Goal: Information Seeking & Learning: Learn about a topic

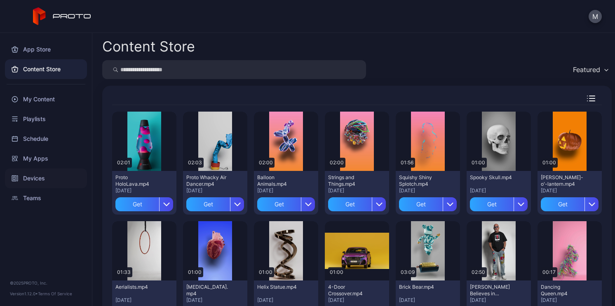
click at [46, 182] on div "Devices" at bounding box center [46, 178] width 82 height 20
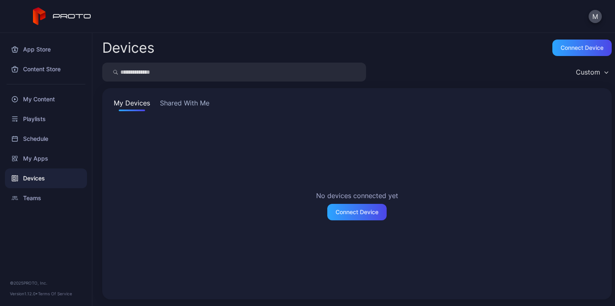
click at [182, 107] on button "Shared With Me" at bounding box center [184, 104] width 53 height 13
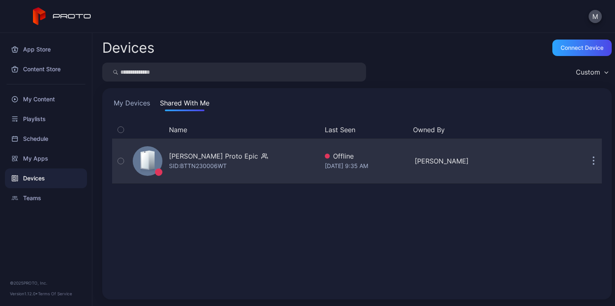
click at [201, 158] on div "Mohammad Aslam's Proto Epic" at bounding box center [213, 156] width 89 height 10
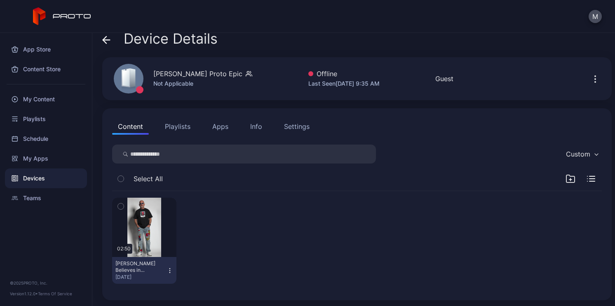
scroll to position [9, 0]
click at [176, 127] on button "Playlists" at bounding box center [177, 125] width 37 height 16
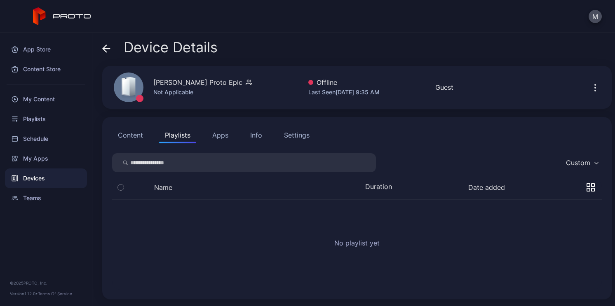
click at [210, 136] on button "Apps" at bounding box center [220, 135] width 28 height 16
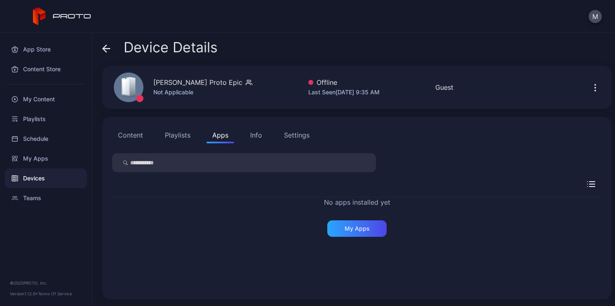
click at [251, 137] on div "Info" at bounding box center [256, 135] width 12 height 10
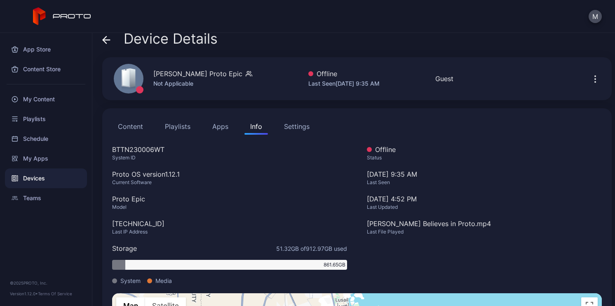
scroll to position [3, 0]
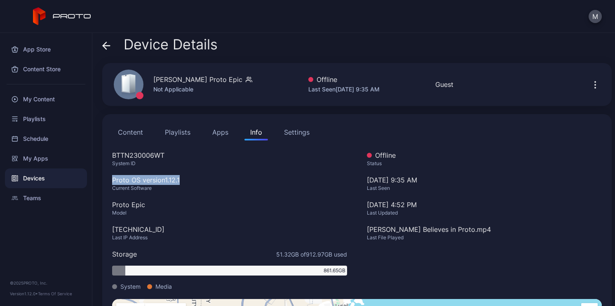
drag, startPoint x: 114, startPoint y: 179, endPoint x: 193, endPoint y: 182, distance: 79.2
click at [193, 182] on div "Proto OS version 1.12.1" at bounding box center [229, 180] width 235 height 10
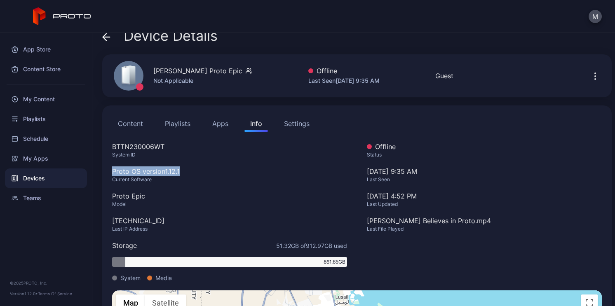
scroll to position [14, 0]
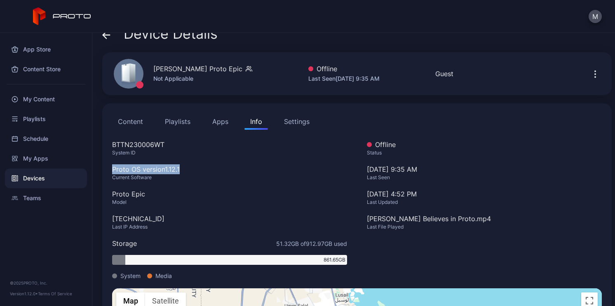
click at [298, 122] on div "Settings" at bounding box center [297, 122] width 26 height 10
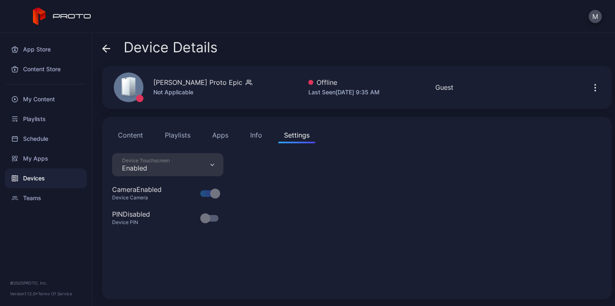
scroll to position [0, 0]
click at [135, 137] on button "Content" at bounding box center [130, 135] width 37 height 16
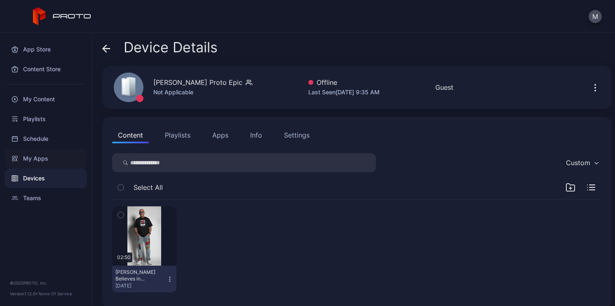
click at [49, 161] on div "My Apps" at bounding box center [46, 159] width 82 height 20
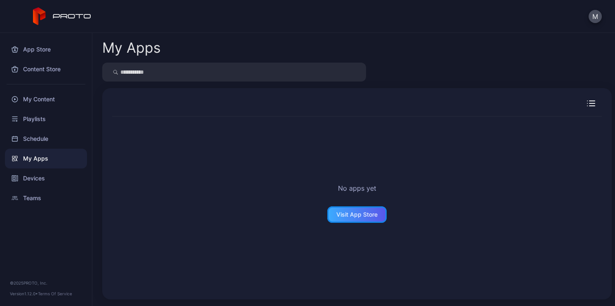
click at [353, 212] on div "Visit App Store" at bounding box center [356, 214] width 41 height 7
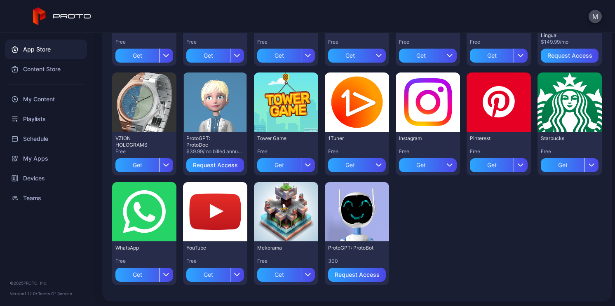
scroll to position [270, 0]
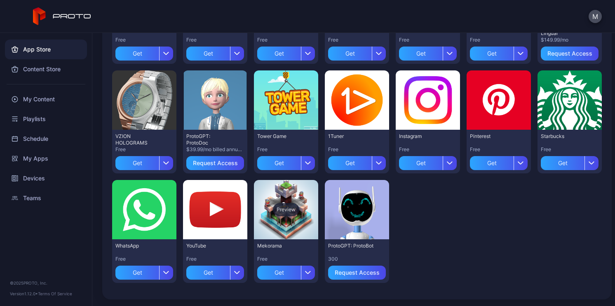
click at [285, 207] on div "Preview" at bounding box center [286, 209] width 26 height 13
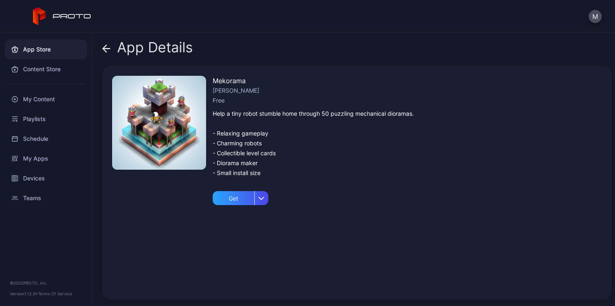
click at [186, 128] on img at bounding box center [159, 123] width 94 height 94
drag, startPoint x: 236, startPoint y: 136, endPoint x: 236, endPoint y: 164, distance: 28.4
click at [236, 164] on div "Help a tiny robot stumble home through 50 puzzling mechanical dioramas. - Relax…" at bounding box center [313, 143] width 201 height 69
click at [238, 166] on div "Help a tiny robot stumble home through 50 puzzling mechanical dioramas. - Relax…" at bounding box center [313, 143] width 201 height 69
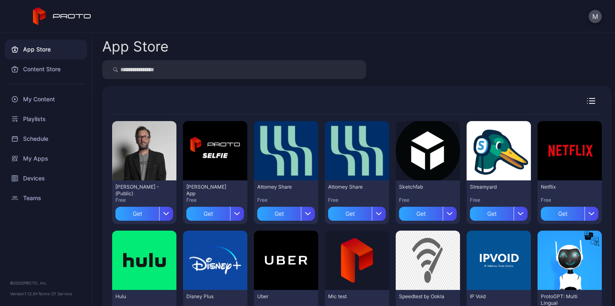
scroll to position [270, 0]
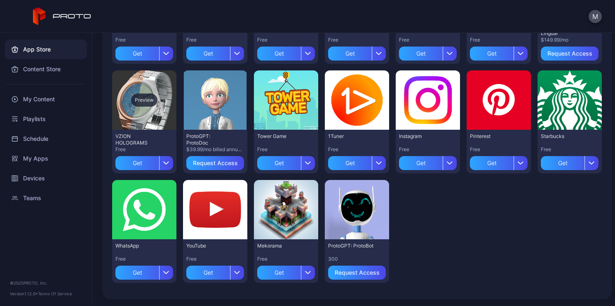
click at [141, 99] on div "Preview" at bounding box center [144, 99] width 26 height 13
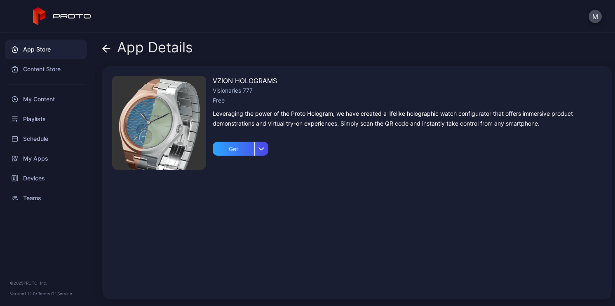
click at [165, 123] on img at bounding box center [159, 123] width 94 height 94
